Goal: Information Seeking & Learning: Check status

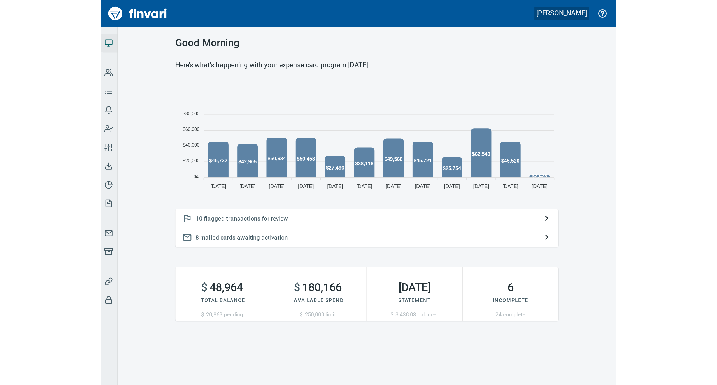
scroll to position [125, 250]
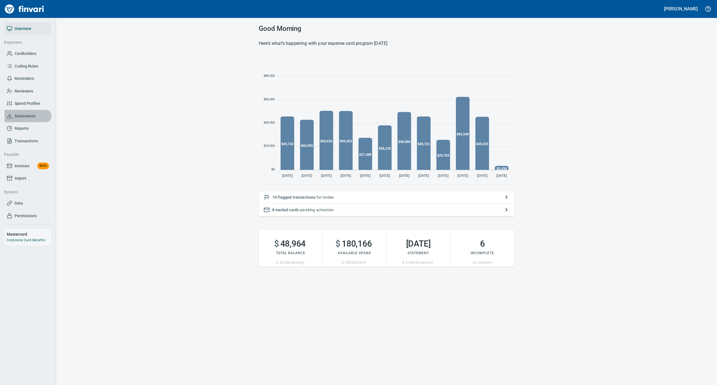
click at [24, 116] on span "Statements" at bounding box center [25, 116] width 21 height 7
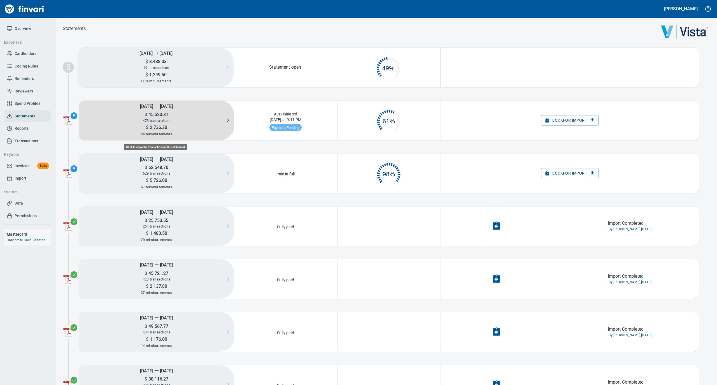
click at [149, 119] on span "478 transactions" at bounding box center [156, 121] width 27 height 4
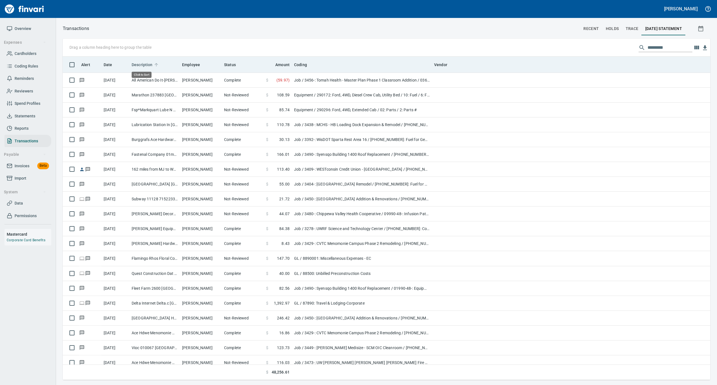
click at [155, 62] on icon at bounding box center [156, 64] width 5 height 5
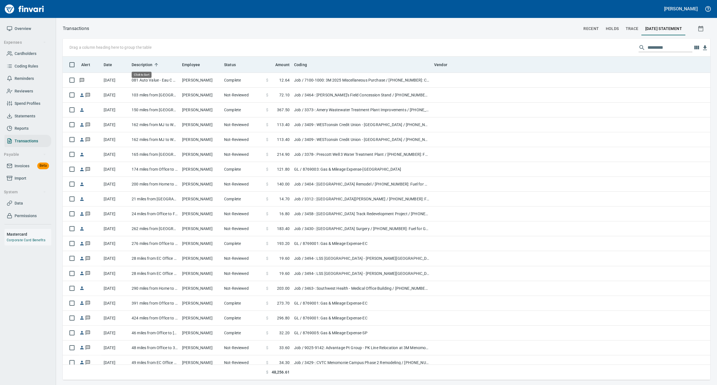
click at [155, 62] on icon at bounding box center [156, 64] width 5 height 5
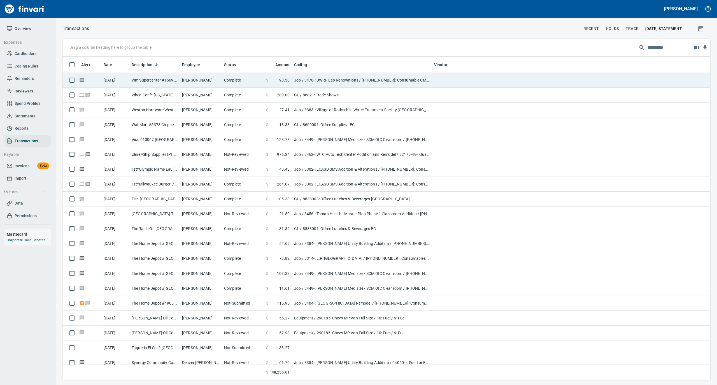
click at [155, 77] on td "Wm Supercenter #1669 Eau Claire WI" at bounding box center [154, 80] width 50 height 15
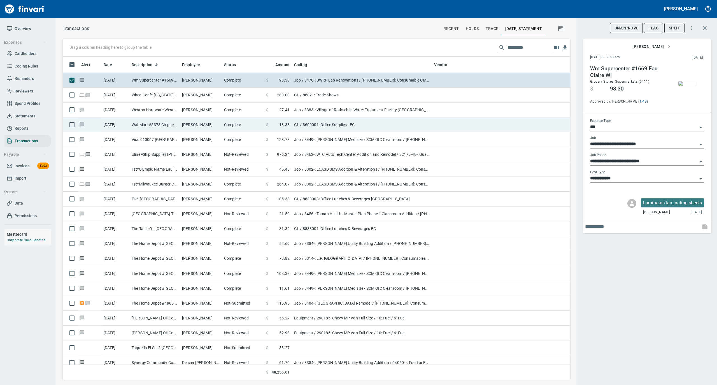
click at [146, 125] on td "Wal-Mart #5373 Chippewa Fall WI" at bounding box center [154, 124] width 50 height 15
type input "**"
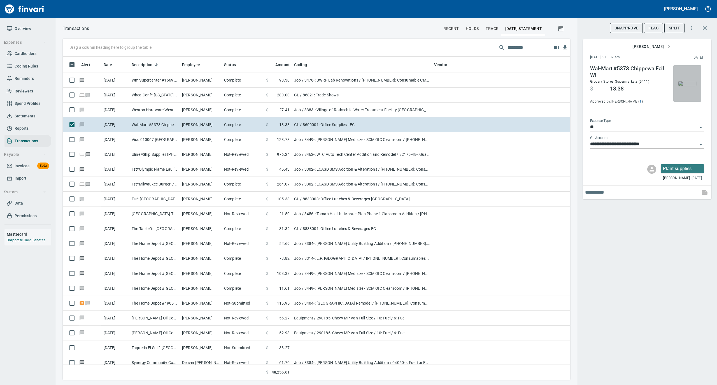
click at [688, 86] on img "button" at bounding box center [688, 83] width 18 height 4
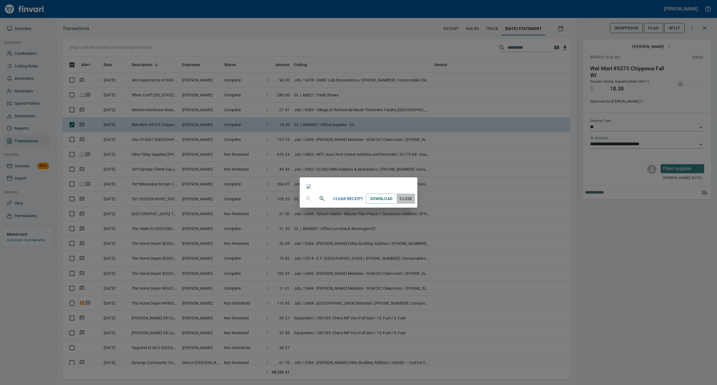
click at [413, 202] on span "Close" at bounding box center [406, 198] width 13 height 7
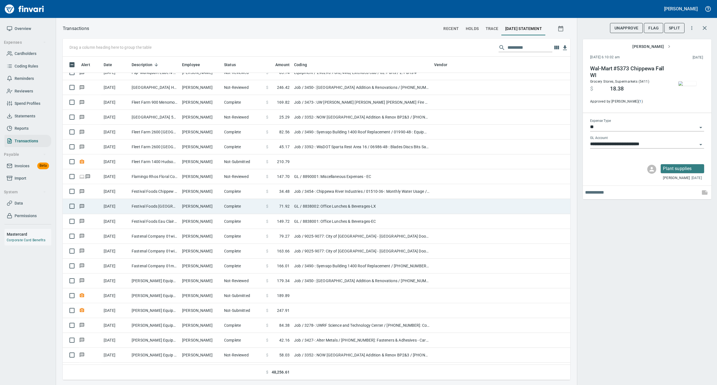
click at [151, 207] on td "Festival Foods [GEOGRAPHIC_DATA] [GEOGRAPHIC_DATA]" at bounding box center [154, 206] width 50 height 15
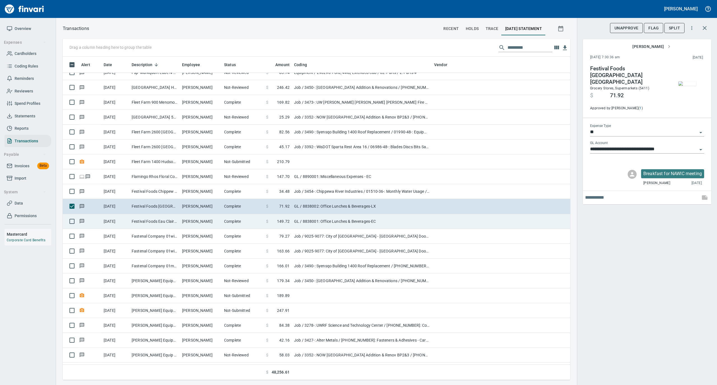
click at [150, 223] on td "Festival Foods Eau Claire [GEOGRAPHIC_DATA]" at bounding box center [154, 221] width 50 height 15
type input "**********"
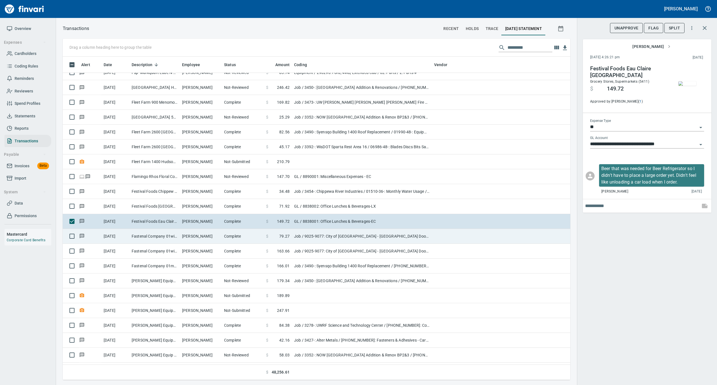
click at [150, 238] on td "Fastenal Company 01wil La Crosse WI" at bounding box center [154, 236] width 50 height 15
type input "***"
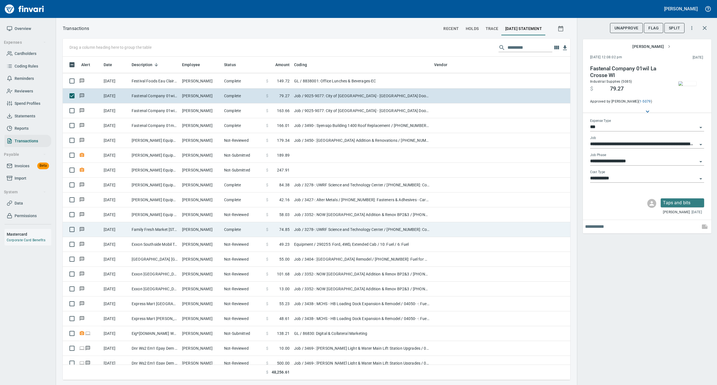
scroll to position [5493, 0]
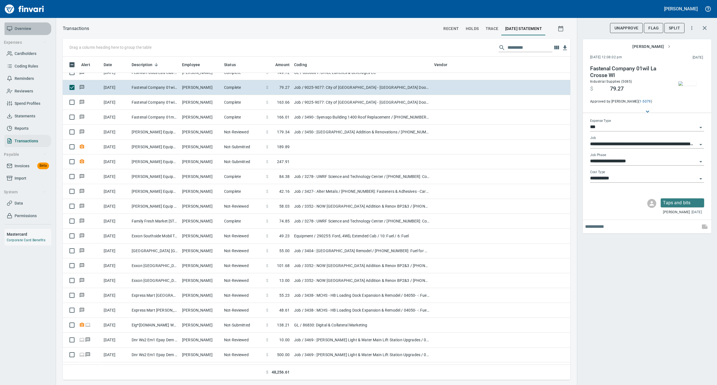
click at [25, 25] on span "Overview" at bounding box center [23, 28] width 17 height 7
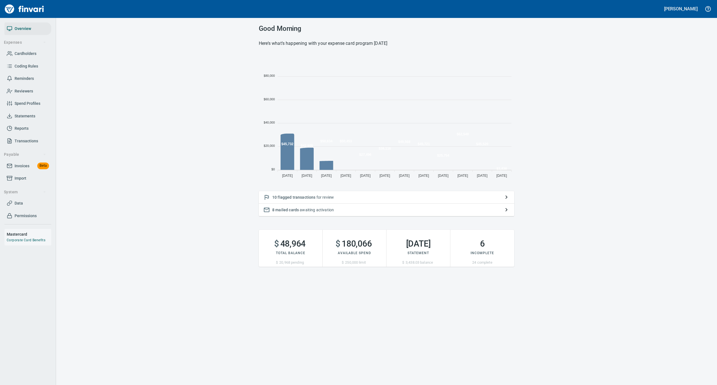
scroll to position [125, 250]
